Goal: Task Accomplishment & Management: Manage account settings

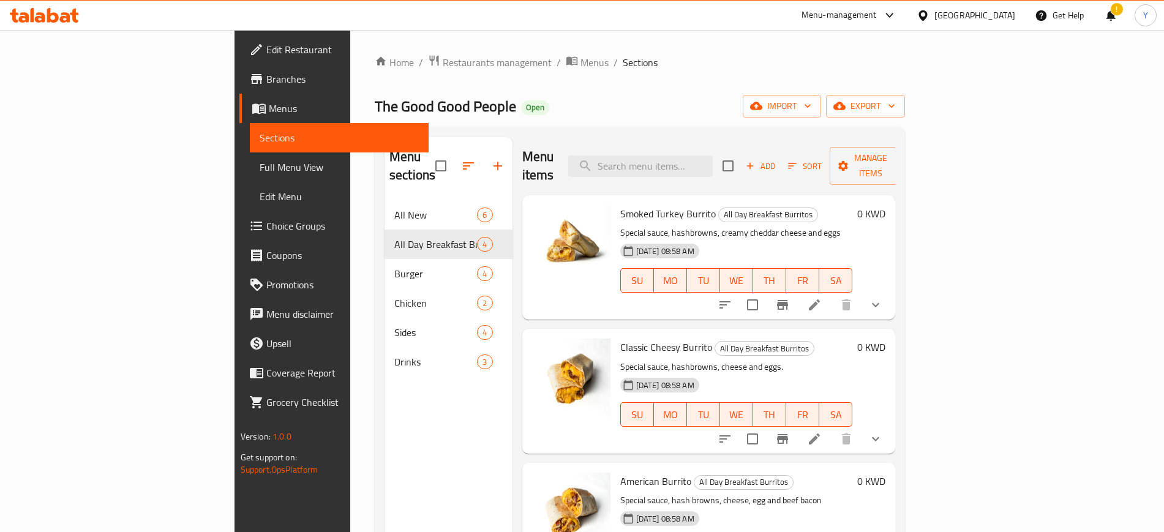
click at [443, 67] on span "Restaurants management" at bounding box center [497, 62] width 109 height 15
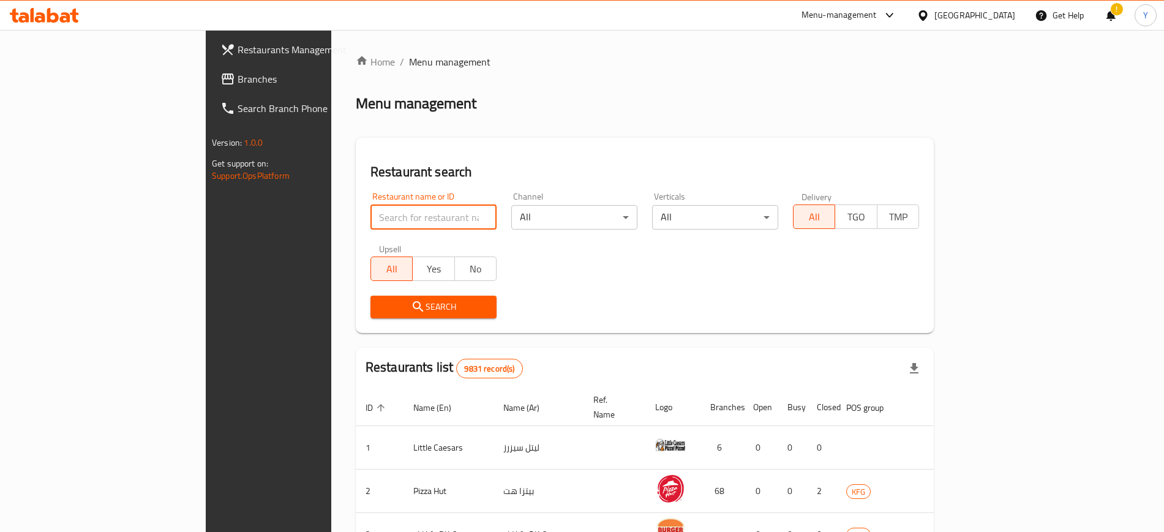
click at [370, 210] on input "search" at bounding box center [433, 217] width 126 height 24
click button "Search" at bounding box center [433, 307] width 126 height 23
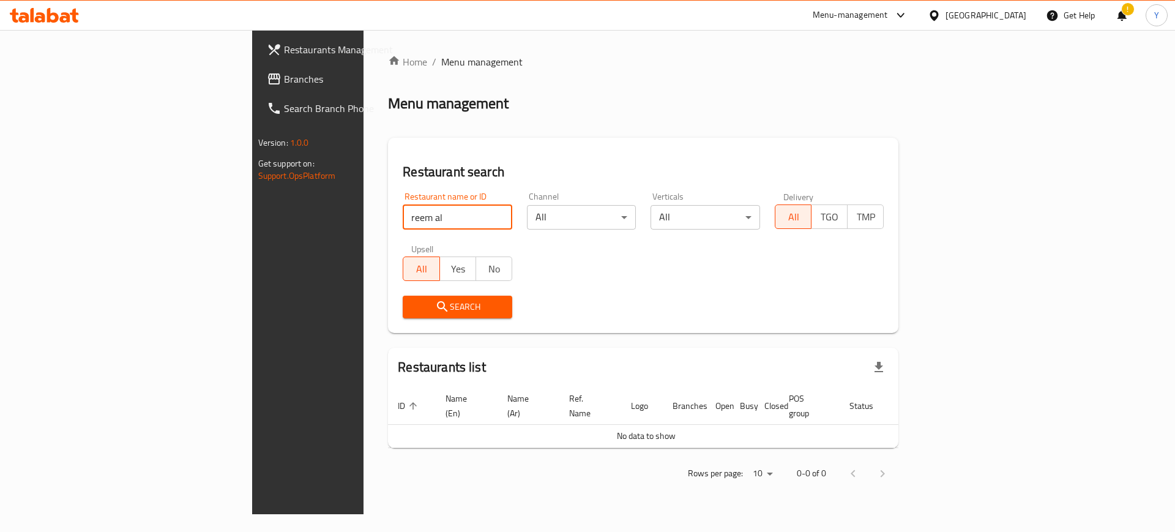
type input "reem al"
click button "Search" at bounding box center [458, 307] width 110 height 23
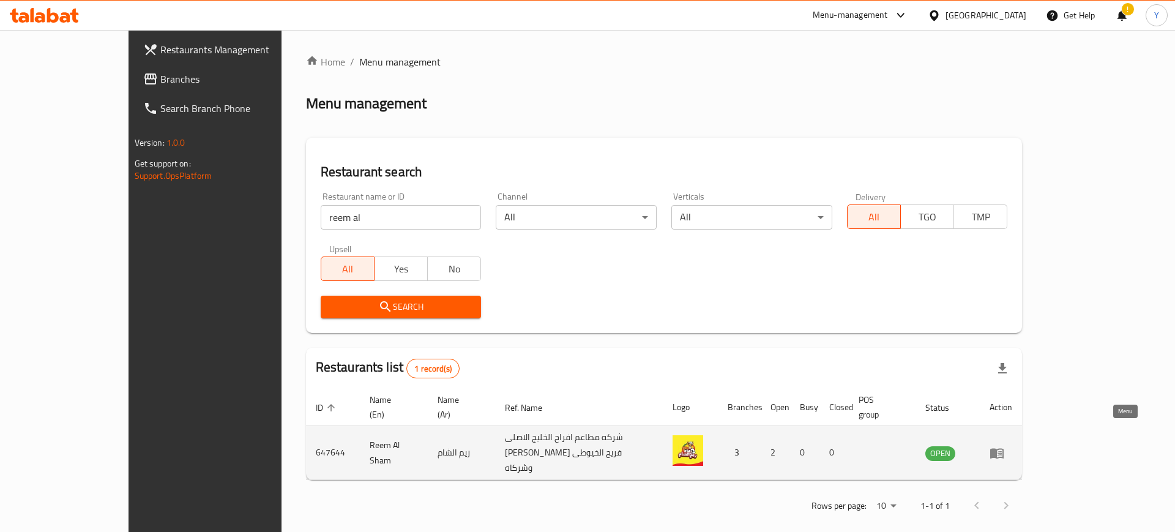
click at [1004, 448] on icon "enhanced table" at bounding box center [996, 453] width 13 height 10
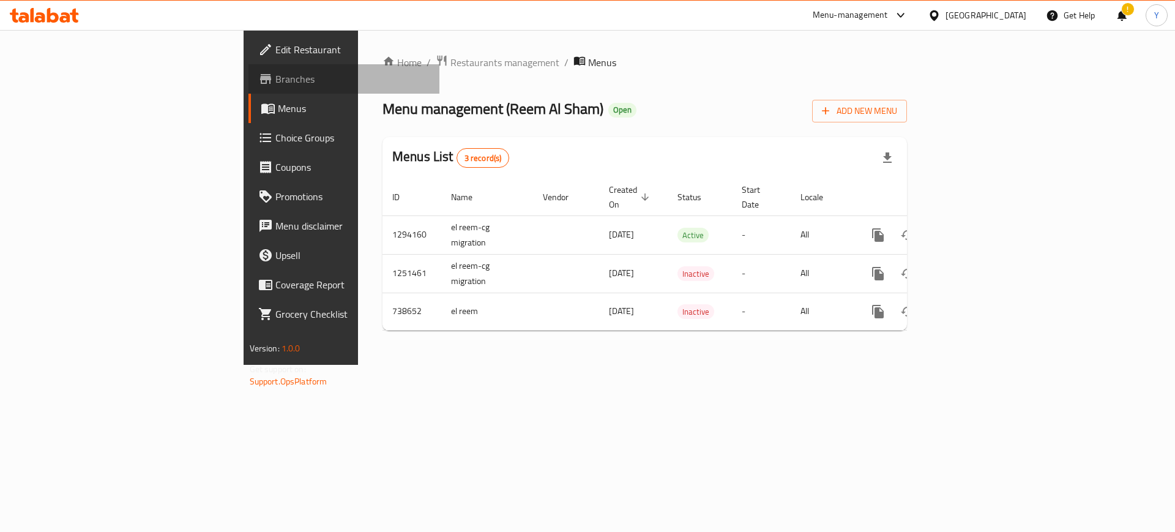
click at [275, 77] on span "Branches" at bounding box center [352, 79] width 155 height 15
